Goal: Check status: Check status

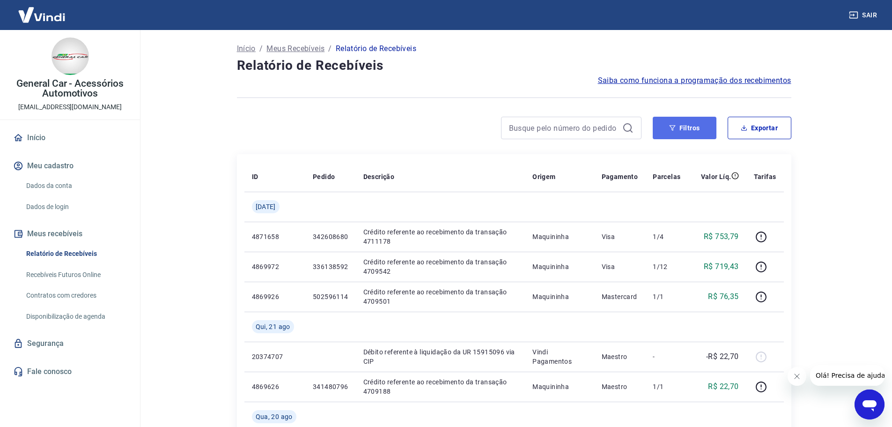
click at [674, 131] on icon "button" at bounding box center [672, 128] width 7 height 7
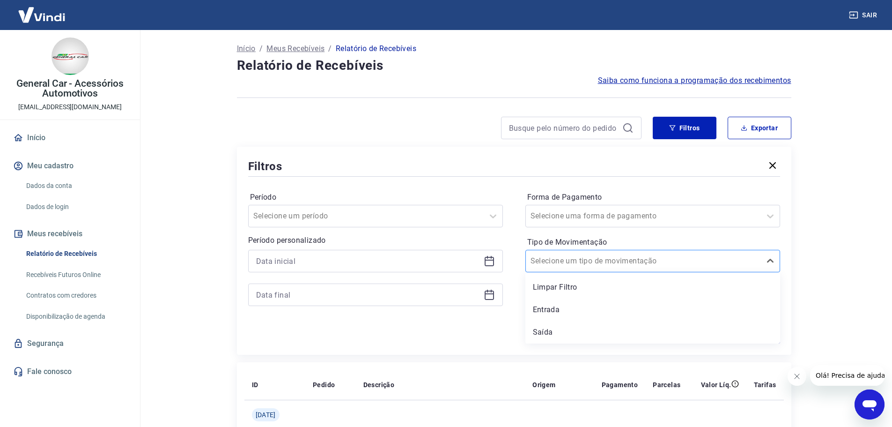
click at [653, 256] on div at bounding box center [644, 260] width 226 height 13
click at [600, 305] on div "Entrada" at bounding box center [653, 309] width 255 height 19
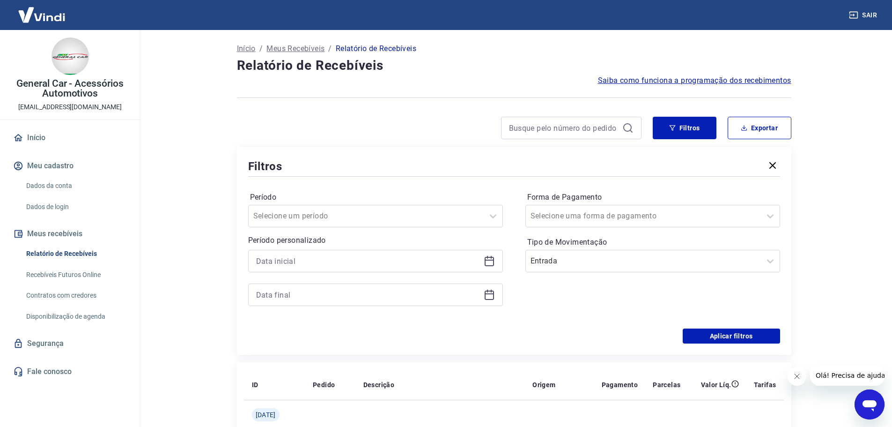
click at [769, 344] on div "Filtros Período Selecione um período Período personalizado Forma de Pagamento S…" at bounding box center [514, 251] width 555 height 208
click at [769, 341] on button "Aplicar filtros" at bounding box center [731, 335] width 97 height 15
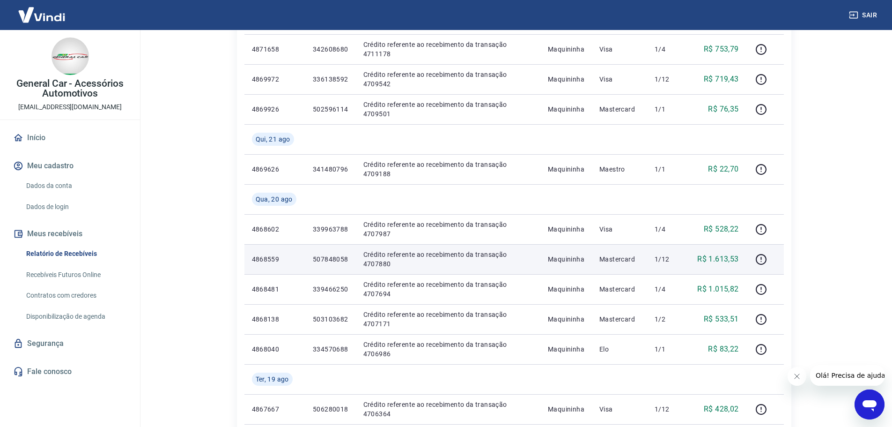
scroll to position [141, 0]
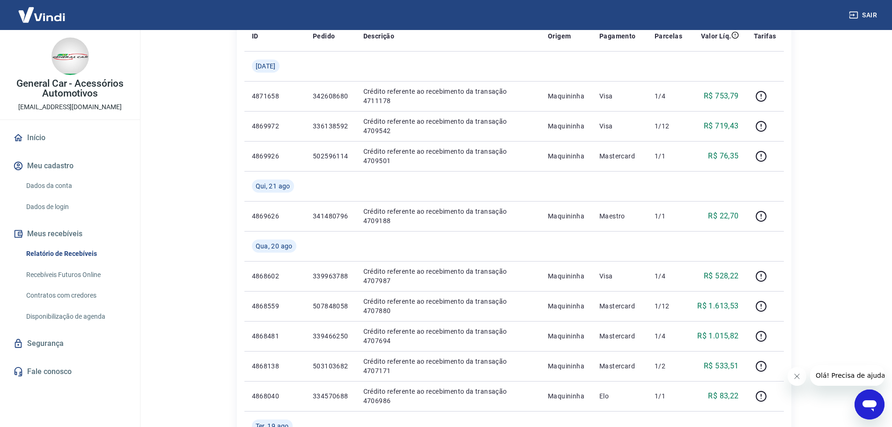
click at [838, 244] on main "Início / Meus Recebíveis / Relatório de Recebíveis Relatório de Recebíveis Saib…" at bounding box center [514, 87] width 756 height 397
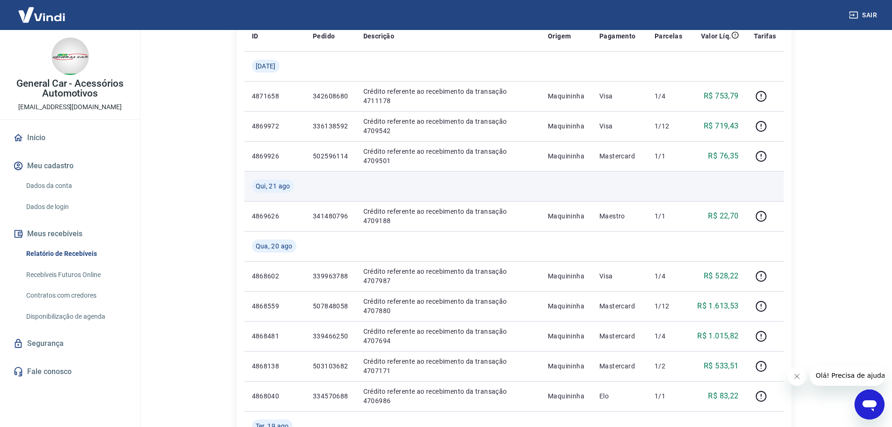
scroll to position [94, 0]
